Goal: Information Seeking & Learning: Check status

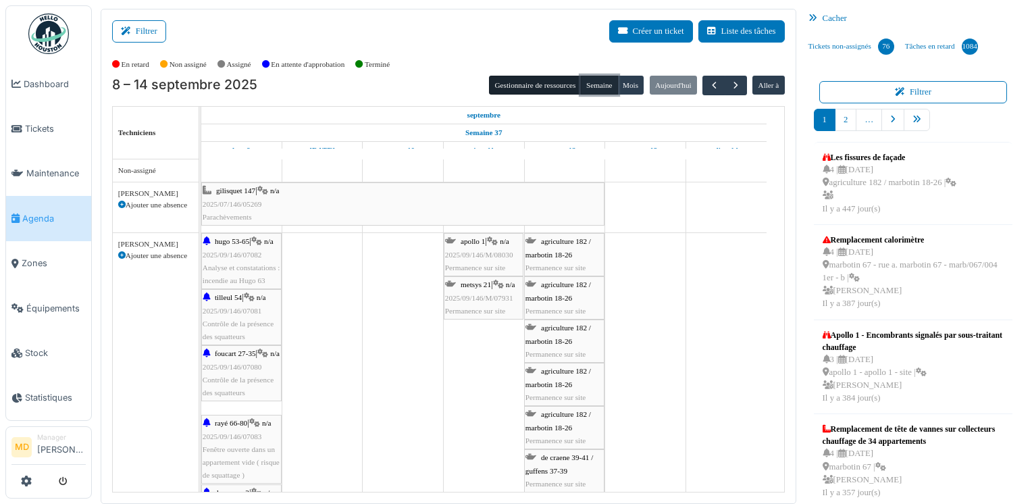
click at [591, 81] on button "Semaine" at bounding box center [599, 85] width 37 height 19
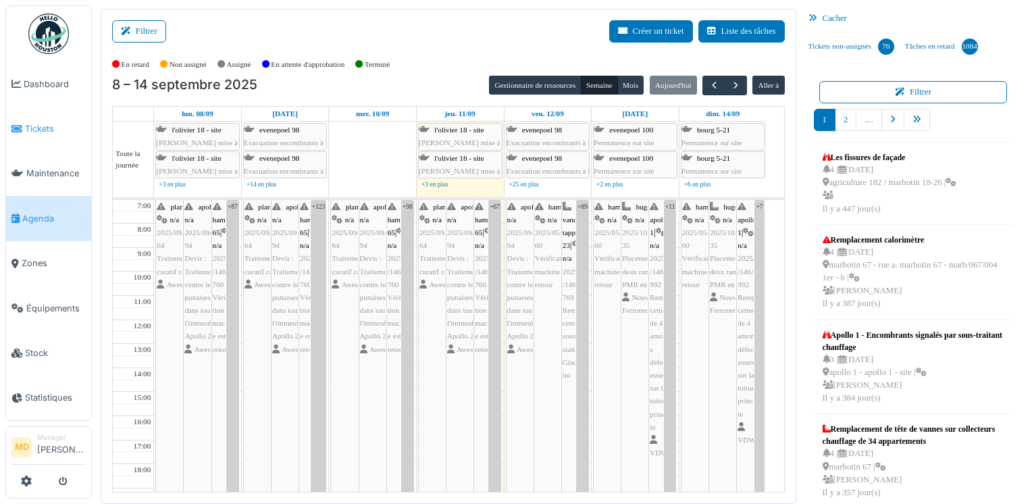
drag, startPoint x: 41, startPoint y: 123, endPoint x: 43, endPoint y: 139, distance: 16.3
click at [41, 123] on span "Tickets" at bounding box center [55, 128] width 61 height 13
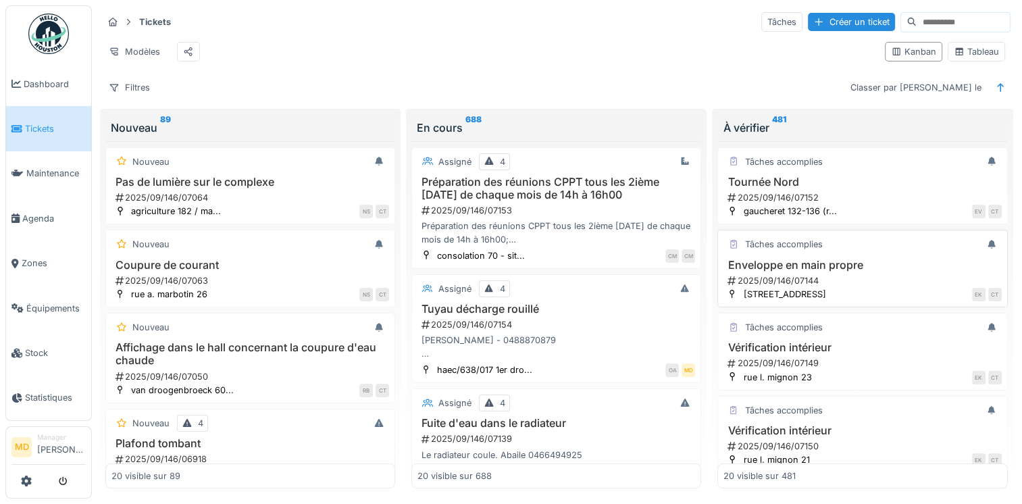
click at [837, 287] on div "2025/09/146/07144" at bounding box center [863, 280] width 275 height 13
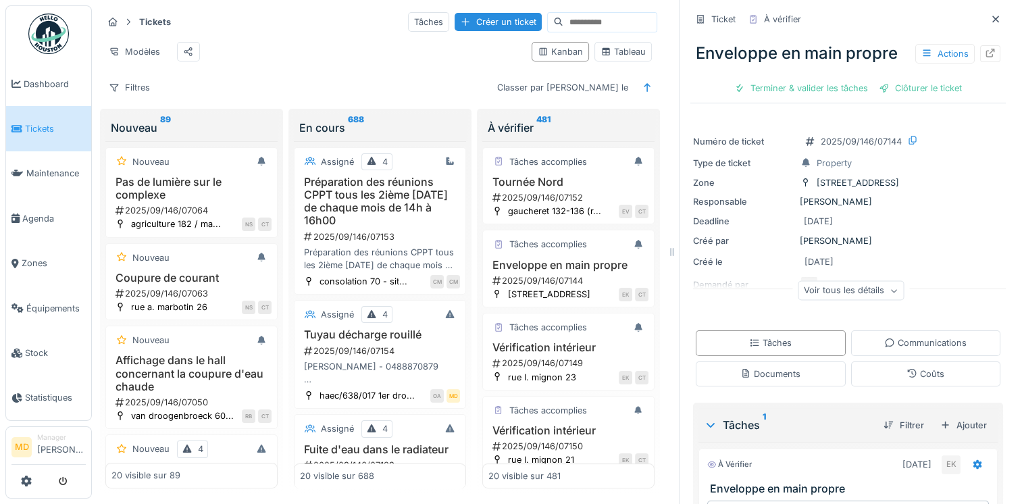
click at [841, 289] on div "Voir tous les détails" at bounding box center [850, 291] width 106 height 20
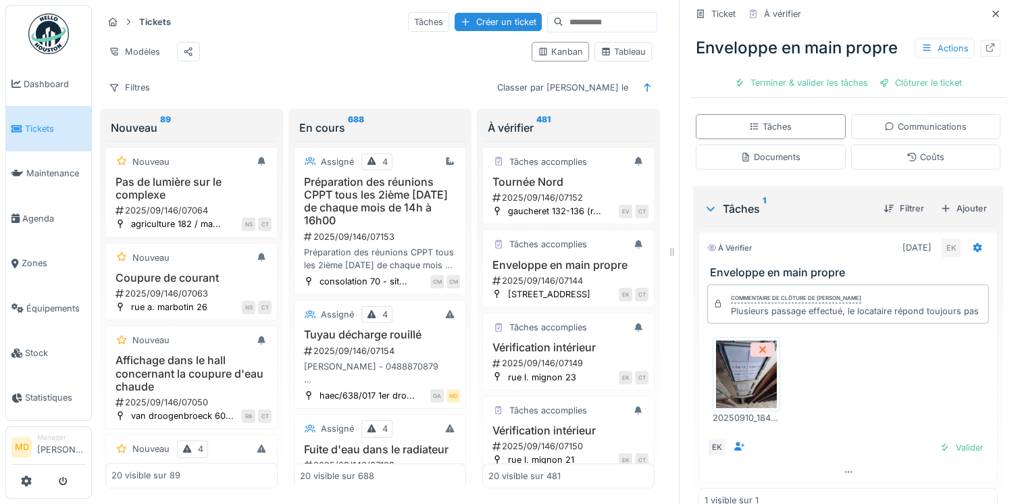
scroll to position [305, 0]
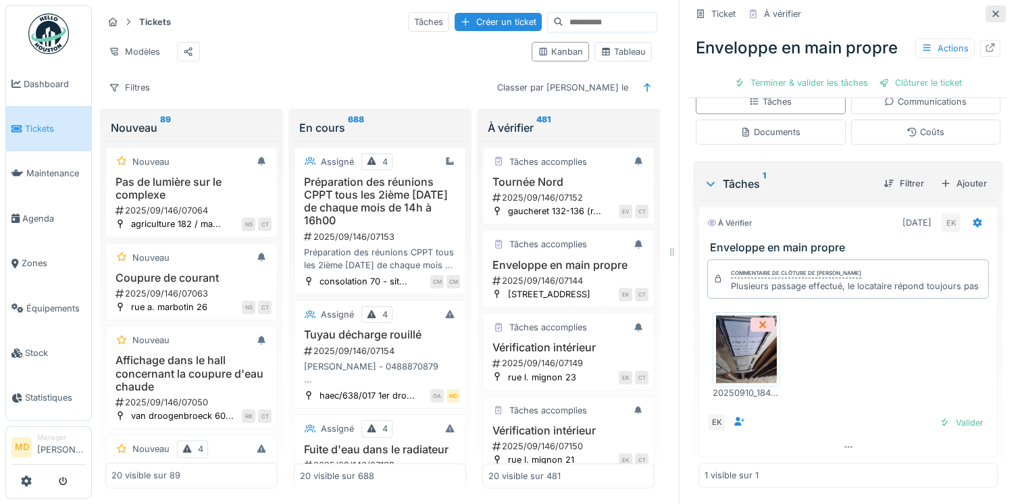
click at [990, 18] on div at bounding box center [995, 13] width 11 height 13
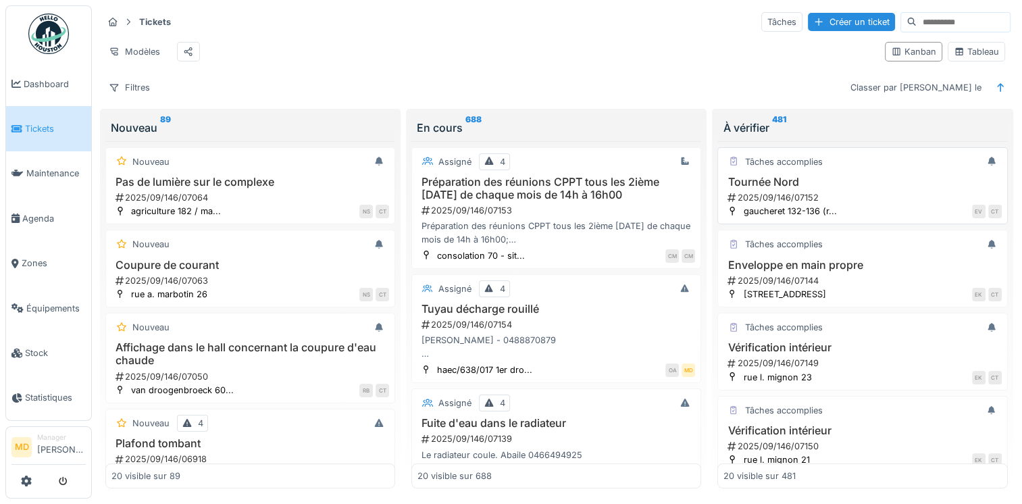
click at [746, 188] on h3 "Tournée Nord" at bounding box center [862, 182] width 278 height 13
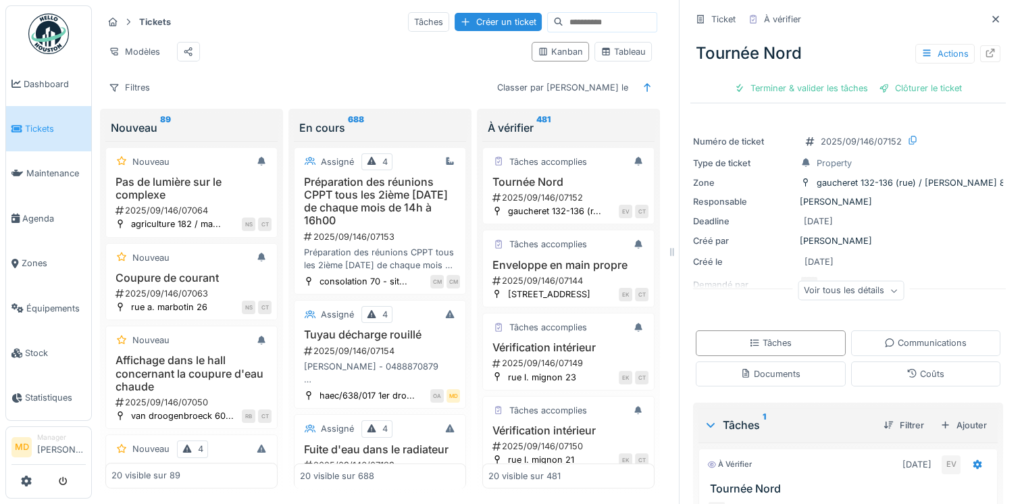
click at [855, 290] on div "Voir tous les détails" at bounding box center [850, 291] width 106 height 20
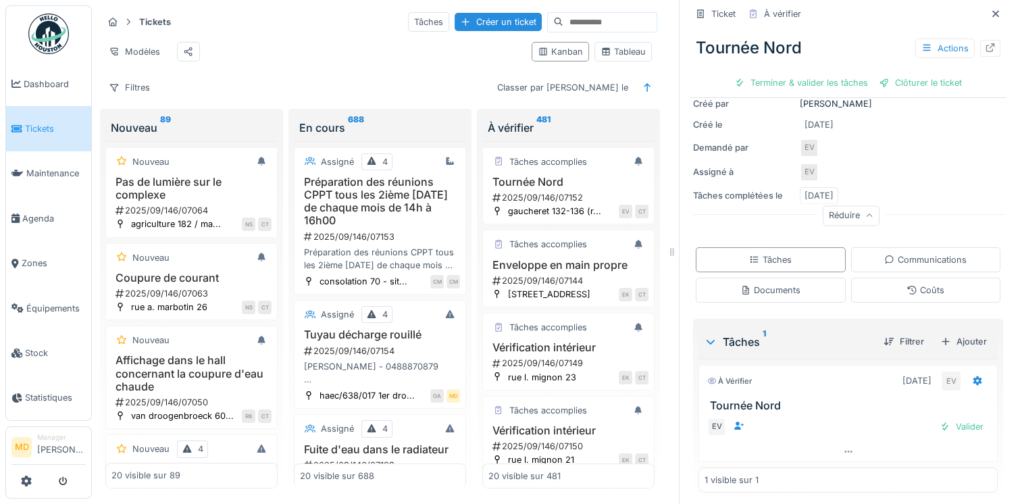
scroll to position [138, 0]
click at [884, 260] on icon at bounding box center [889, 259] width 11 height 9
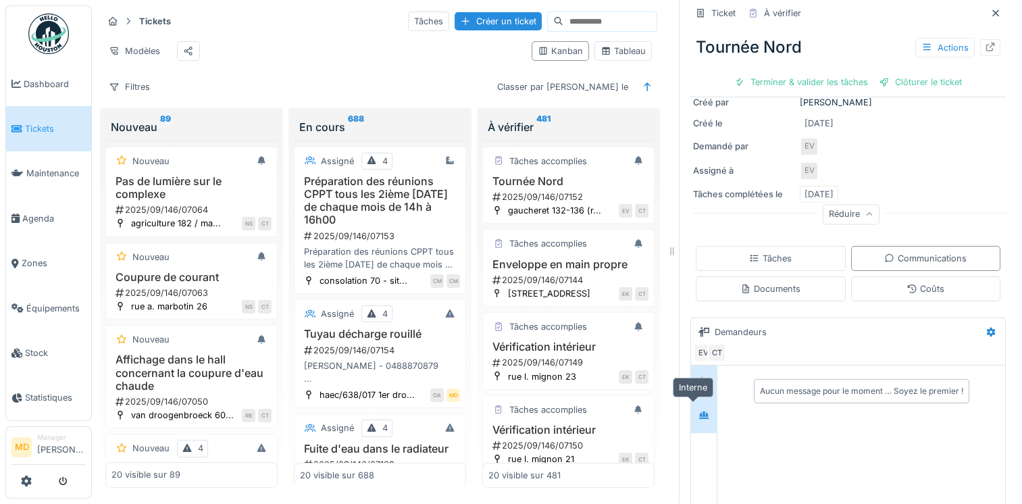
click at [699, 411] on icon at bounding box center [703, 414] width 9 height 7
click at [700, 373] on div at bounding box center [703, 381] width 20 height 17
click at [733, 248] on div "Tâches" at bounding box center [770, 258] width 150 height 25
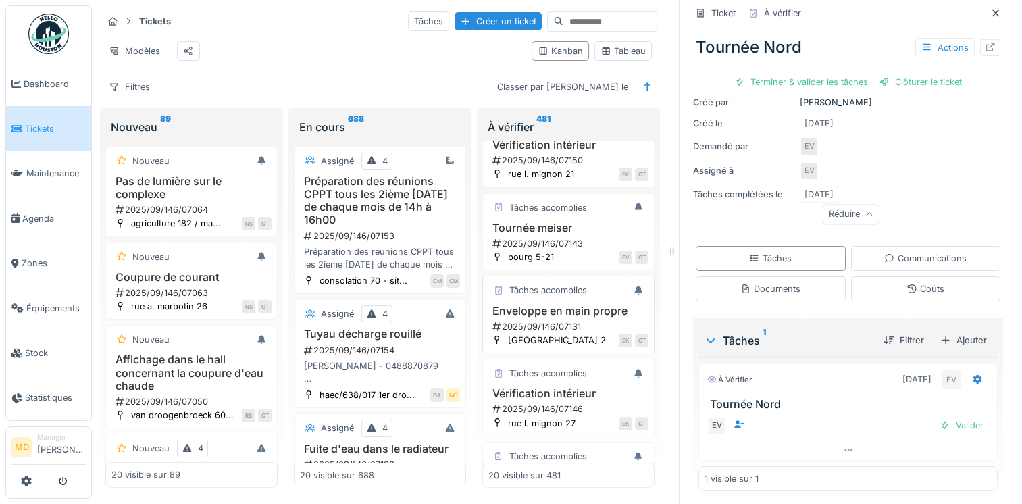
scroll to position [405, 0]
